Goal: Information Seeking & Learning: Find specific fact

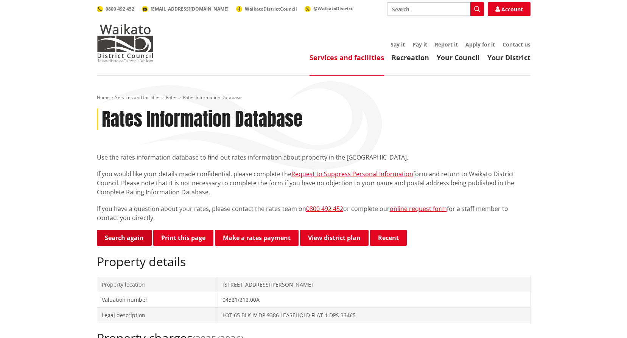
click at [131, 239] on link "Search again" at bounding box center [124, 238] width 55 height 16
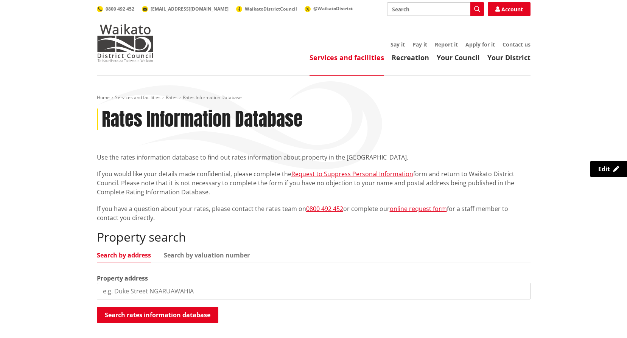
click at [124, 295] on input "search" at bounding box center [314, 291] width 434 height 17
type input "41 Upland Road"
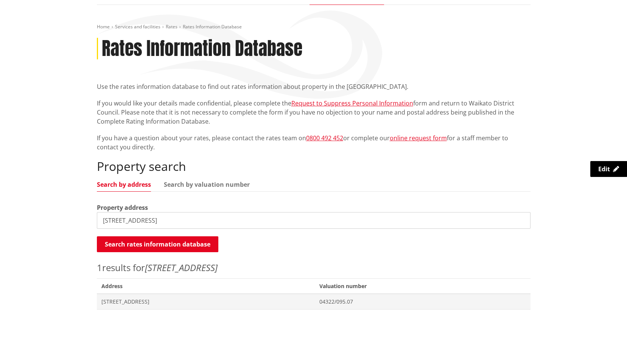
scroll to position [76, 0]
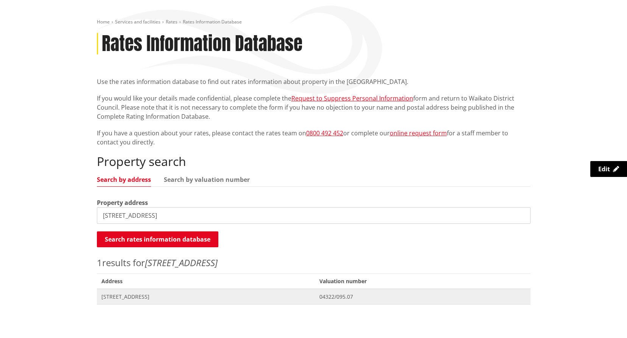
click at [133, 294] on span "[STREET_ADDRESS]" at bounding box center [205, 297] width 209 height 8
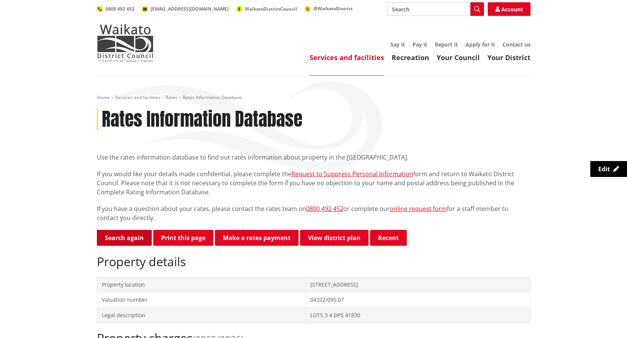
click at [124, 234] on link "Search again" at bounding box center [124, 238] width 55 height 16
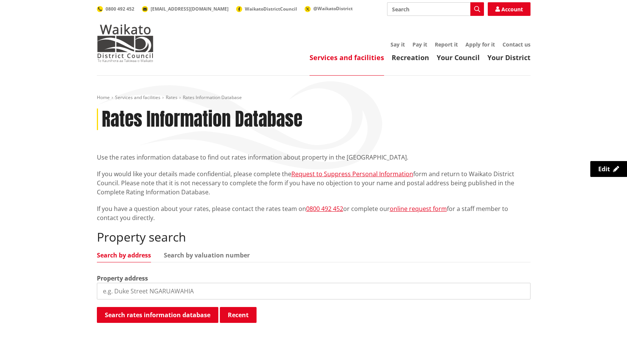
click at [134, 288] on input "search" at bounding box center [314, 291] width 434 height 17
click at [204, 252] on link "Search by valuation number" at bounding box center [207, 255] width 86 height 6
click at [157, 290] on input "search" at bounding box center [314, 291] width 434 height 17
type input "04322/060.00"
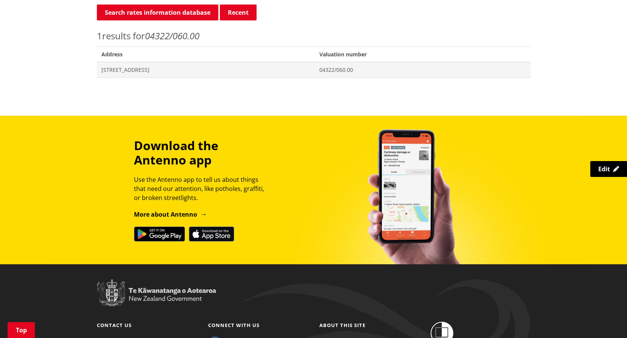
scroll to position [151, 0]
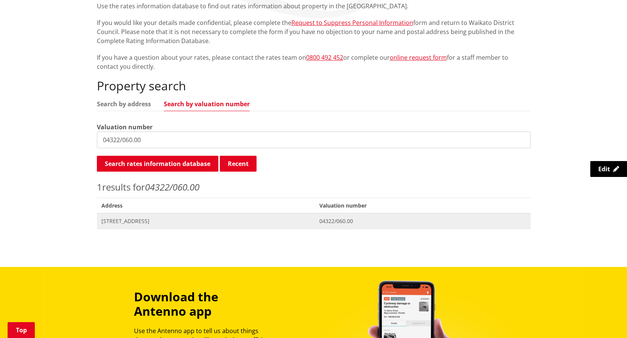
click at [127, 221] on span "[STREET_ADDRESS]" at bounding box center [205, 222] width 209 height 8
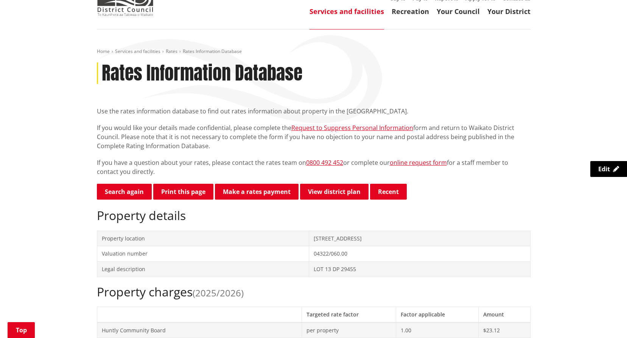
scroll to position [114, 0]
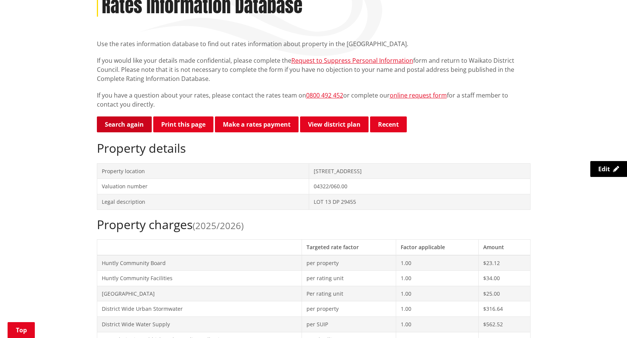
drag, startPoint x: 129, startPoint y: 123, endPoint x: 133, endPoint y: 123, distance: 3.8
click at [129, 123] on link "Search again" at bounding box center [124, 125] width 55 height 16
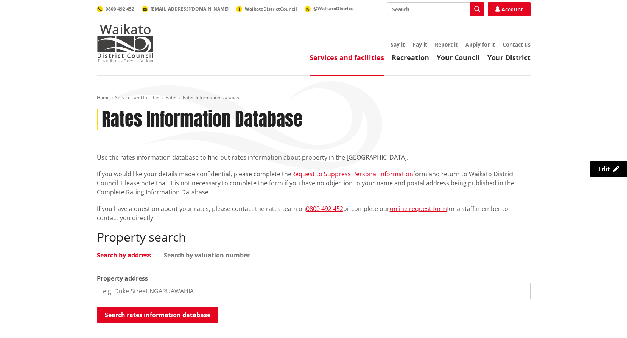
click at [152, 289] on input "search" at bounding box center [314, 291] width 434 height 17
click at [200, 253] on link "Search by valuation number" at bounding box center [207, 255] width 86 height 6
click at [177, 295] on input "search" at bounding box center [314, 291] width 434 height 17
type input "04321/212.00A"
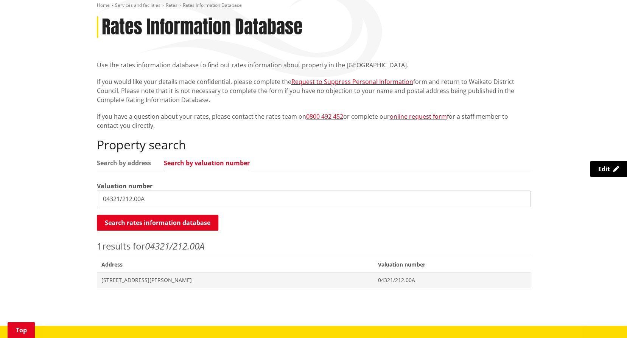
scroll to position [114, 0]
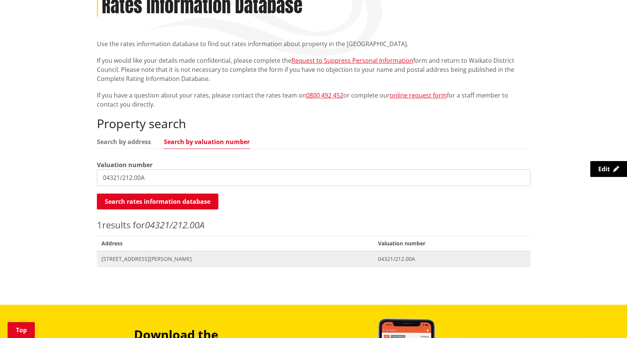
click at [116, 259] on span "[STREET_ADDRESS][PERSON_NAME]" at bounding box center [235, 259] width 268 height 8
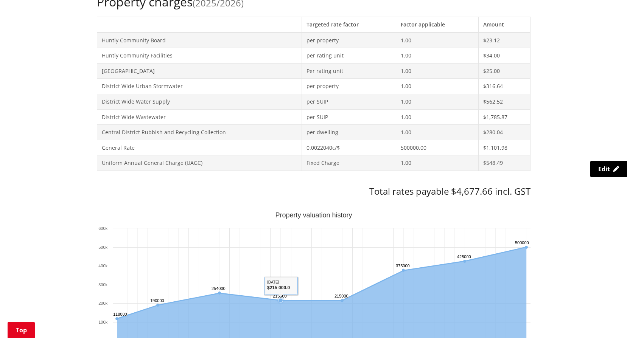
scroll to position [341, 0]
